Goal: Task Accomplishment & Management: Use online tool/utility

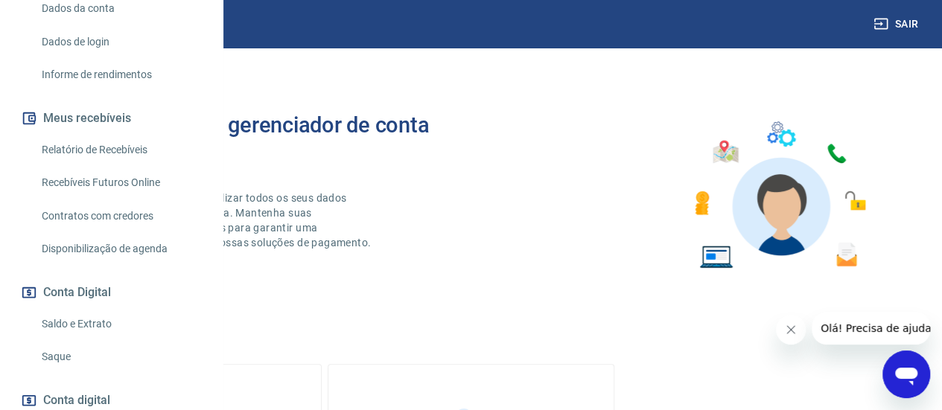
scroll to position [298, 0]
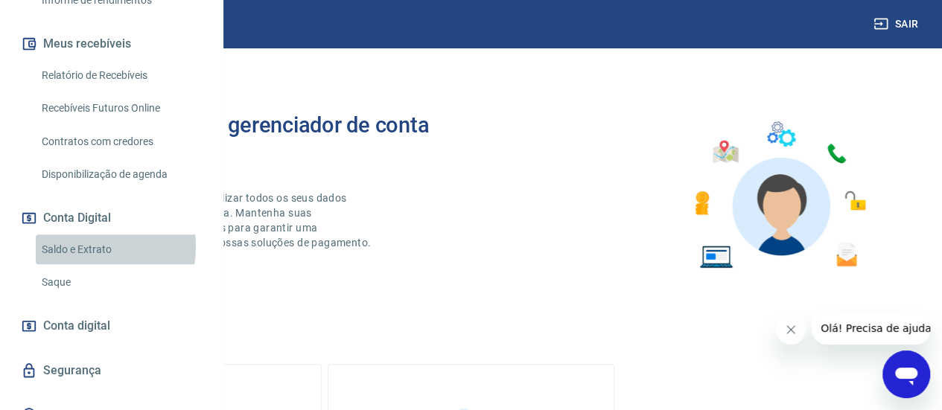
click at [92, 265] on link "Saldo e Extrato" at bounding box center [120, 249] width 169 height 31
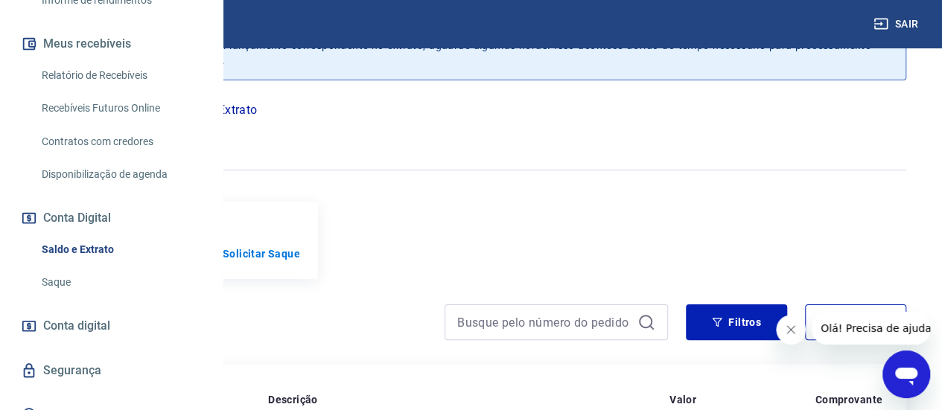
scroll to position [74, 0]
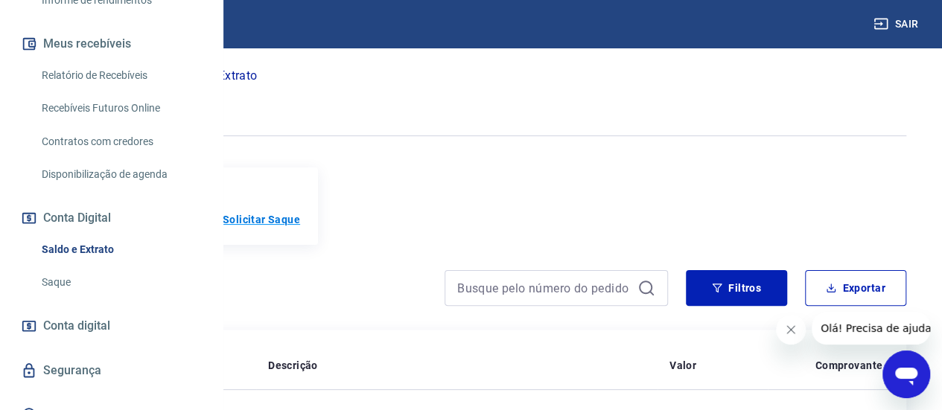
click at [300, 217] on p "Solicitar Saque" at bounding box center [261, 219] width 77 height 15
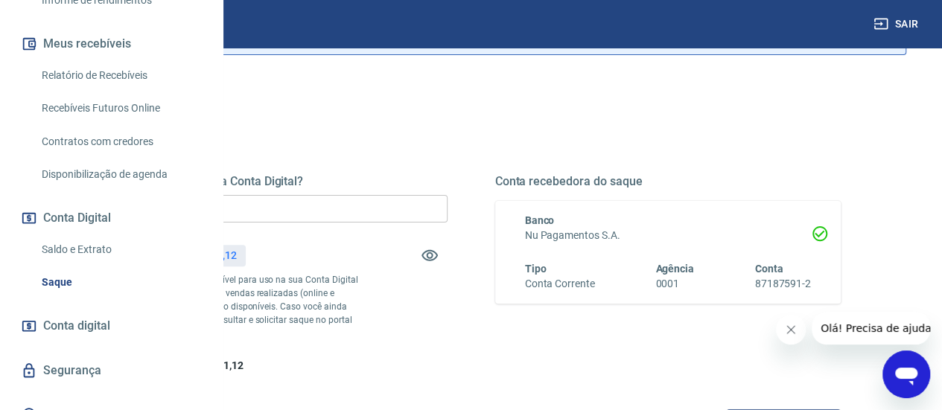
scroll to position [149, 0]
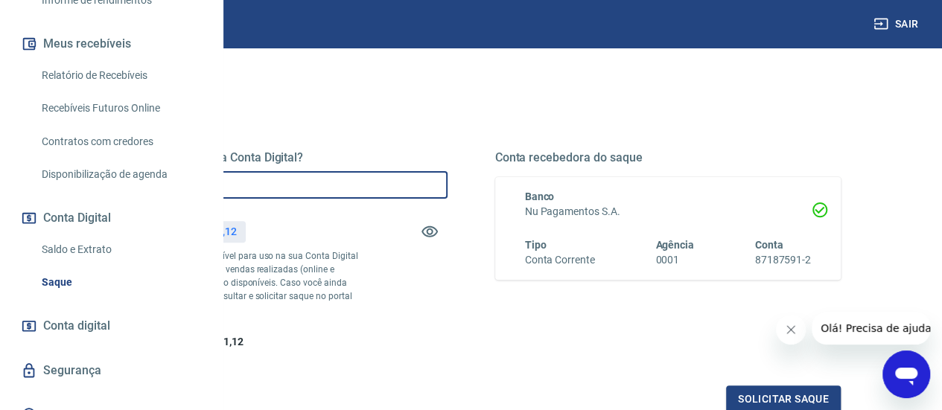
click at [447, 185] on input "R$ 0,00" at bounding box center [274, 185] width 346 height 28
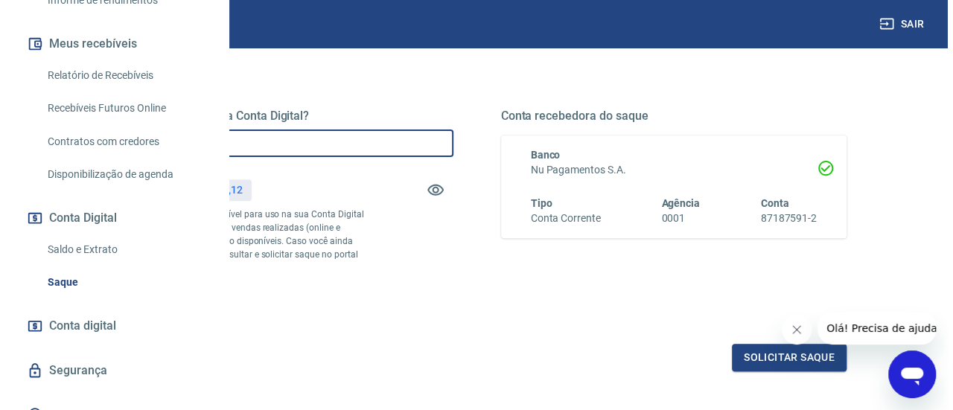
scroll to position [223, 0]
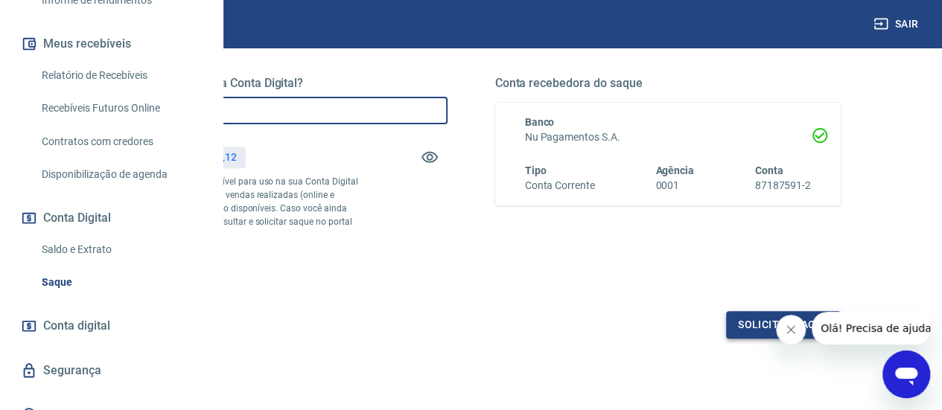
type input "R$ 2.481,12"
click at [753, 339] on button "Solicitar saque" at bounding box center [783, 325] width 115 height 28
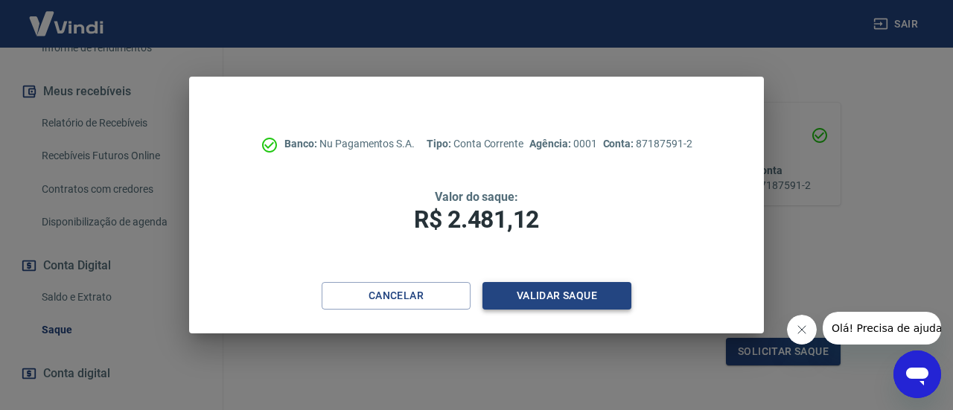
click at [587, 297] on button "Validar saque" at bounding box center [556, 296] width 149 height 28
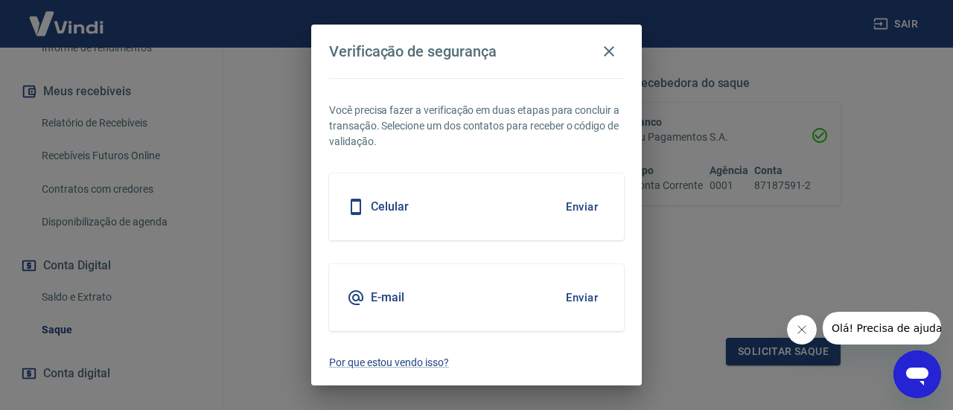
click at [585, 203] on button "Enviar" at bounding box center [582, 206] width 48 height 31
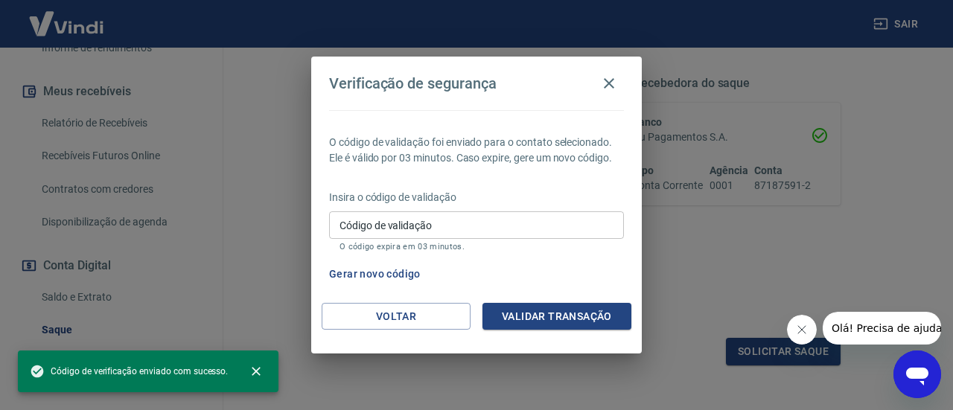
click at [551, 223] on input "Código de validação" at bounding box center [476, 225] width 295 height 28
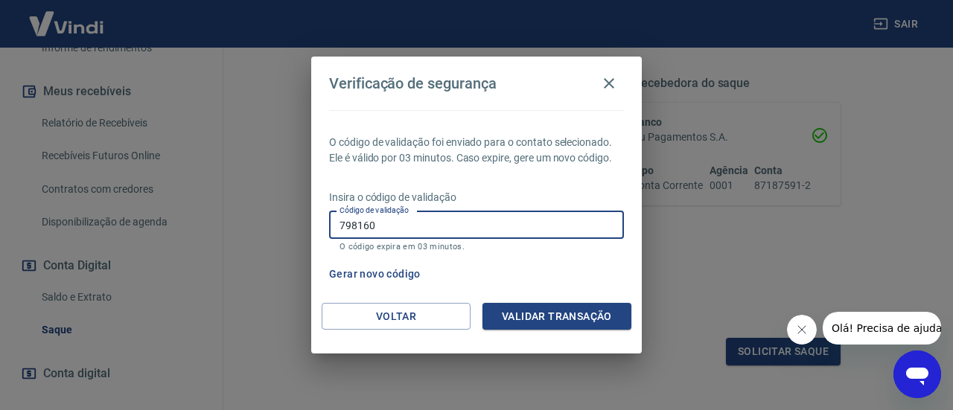
type input "798160"
click at [552, 314] on button "Validar transação" at bounding box center [556, 317] width 149 height 28
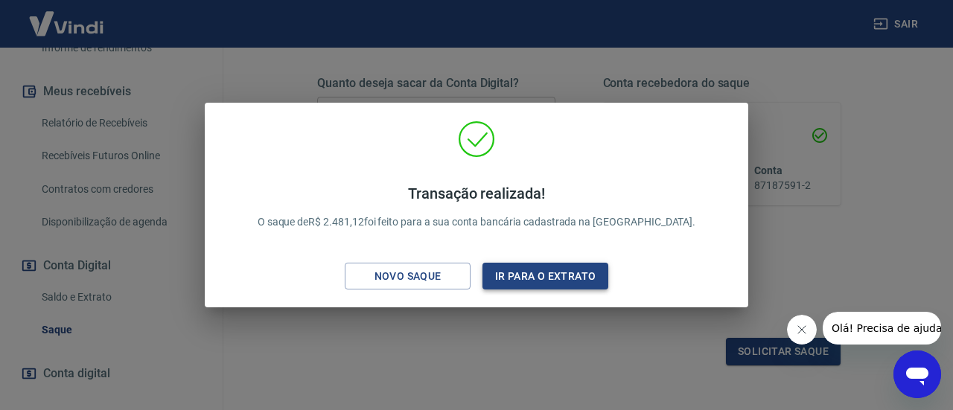
click at [548, 278] on button "Ir para o extrato" at bounding box center [545, 277] width 126 height 28
